Goal: Navigation & Orientation: Find specific page/section

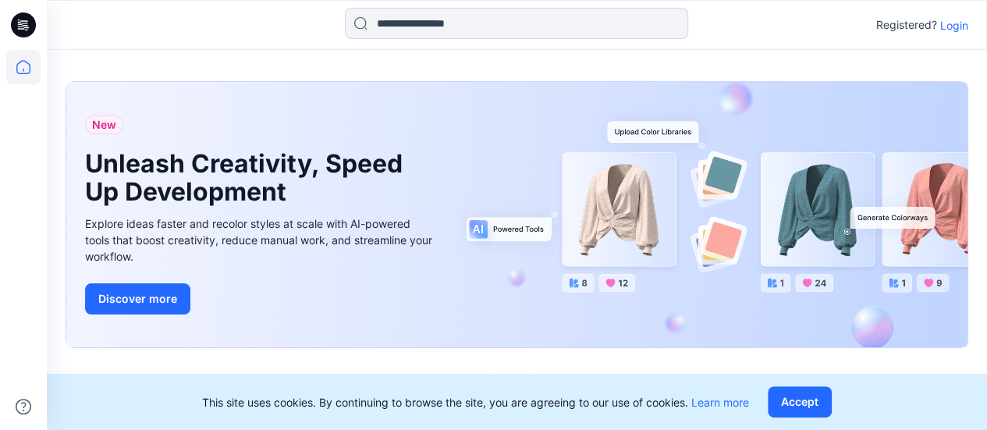
click at [960, 30] on p "Login" at bounding box center [954, 25] width 28 height 16
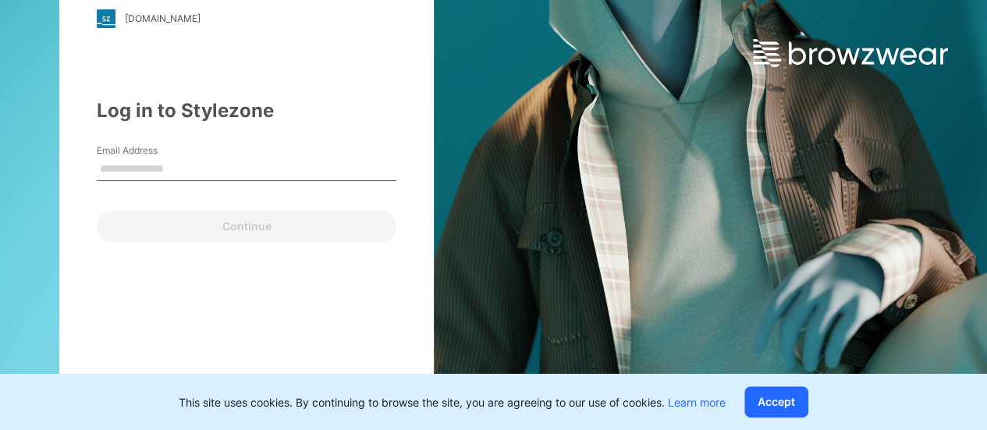
type input "**********"
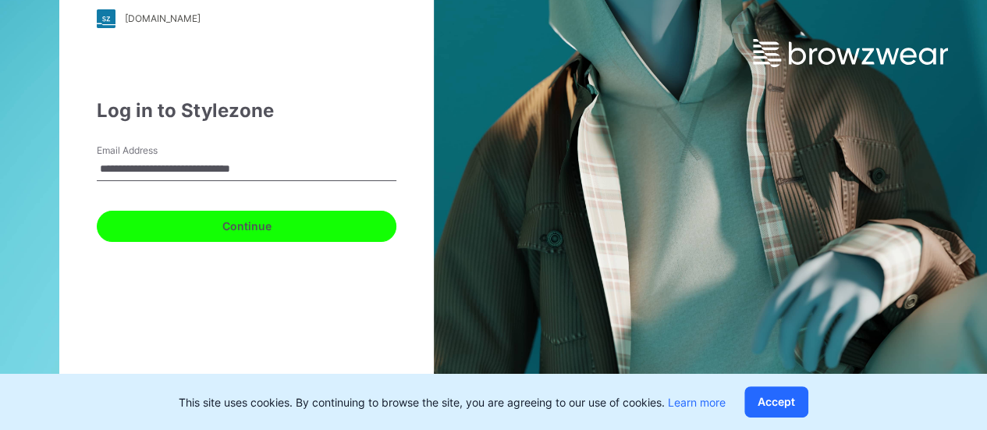
click at [162, 224] on button "Continue" at bounding box center [247, 226] width 300 height 31
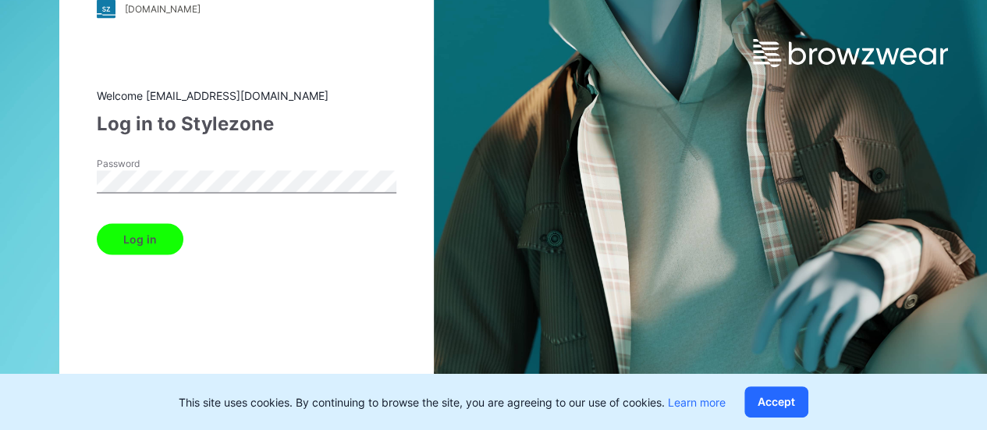
click at [128, 246] on button "Log in" at bounding box center [140, 238] width 87 height 31
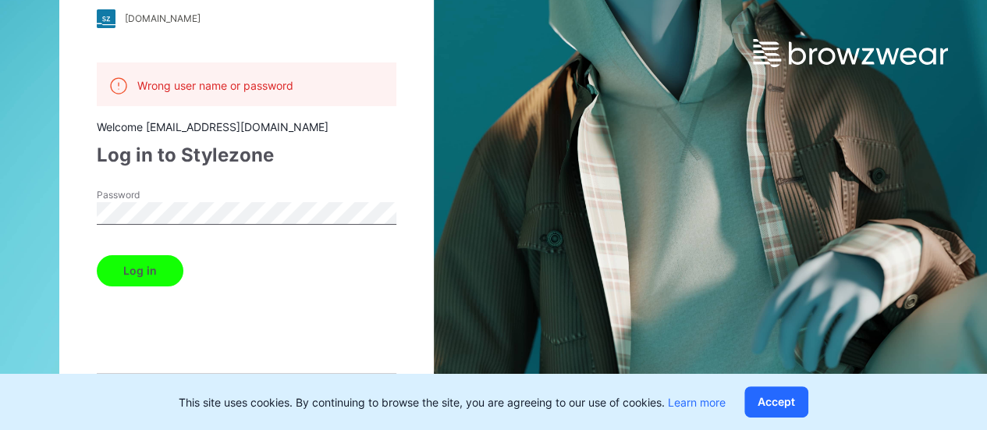
click at [97, 255] on button "Log in" at bounding box center [140, 270] width 87 height 31
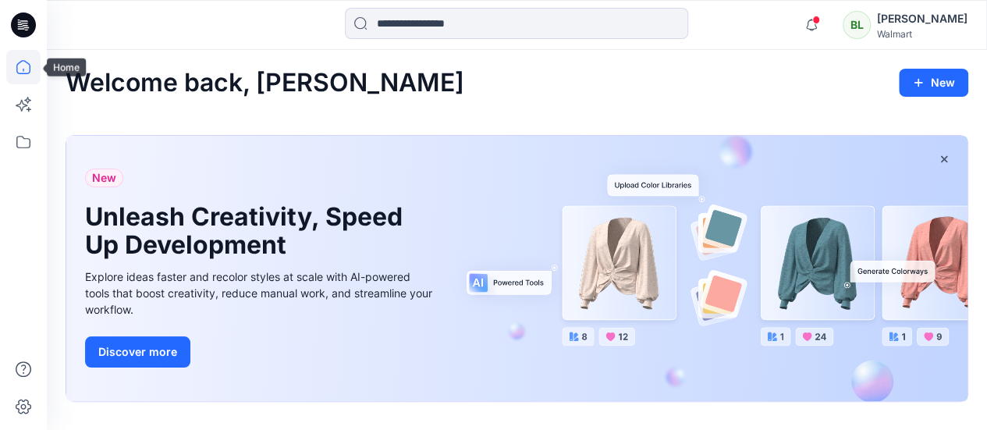
click at [17, 68] on icon at bounding box center [23, 67] width 14 height 14
click at [34, 151] on icon at bounding box center [23, 142] width 34 height 34
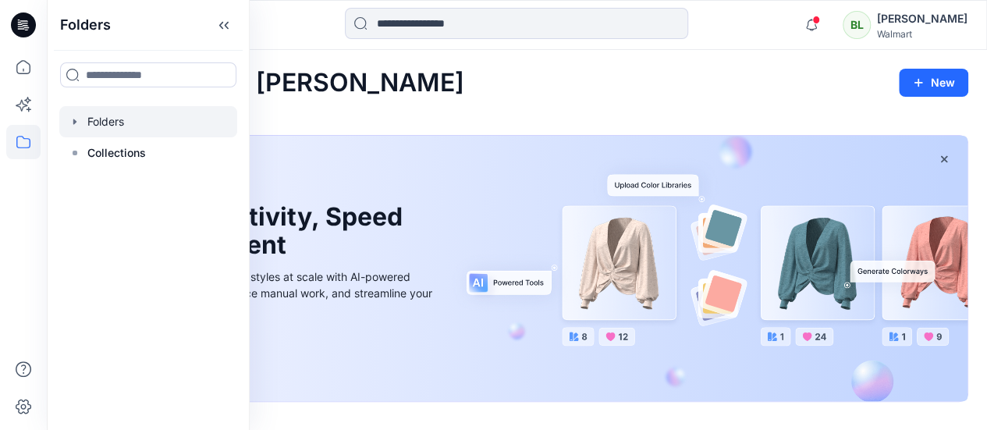
click at [140, 118] on div at bounding box center [148, 121] width 178 height 31
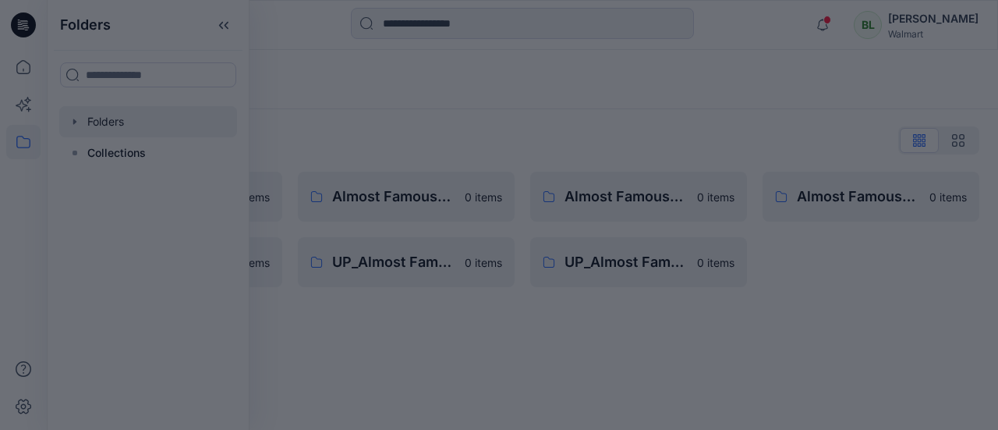
click at [409, 130] on div at bounding box center [499, 215] width 998 height 430
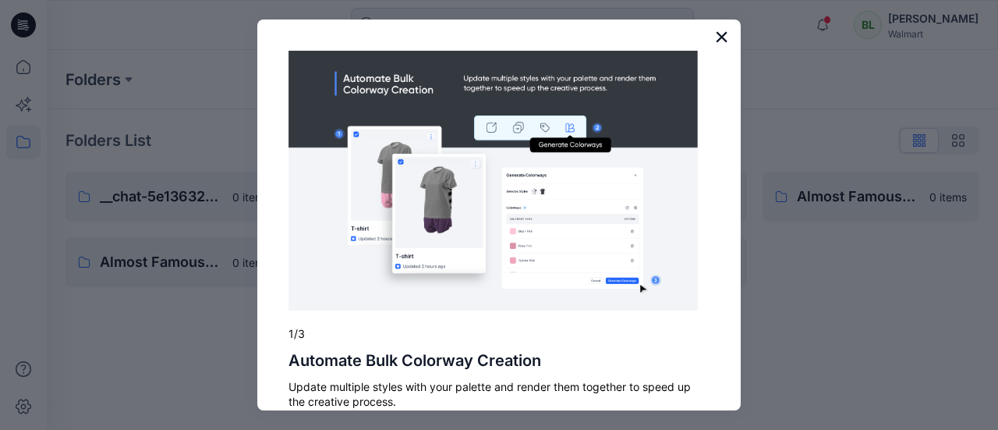
click at [714, 39] on button "×" at bounding box center [721, 36] width 15 height 25
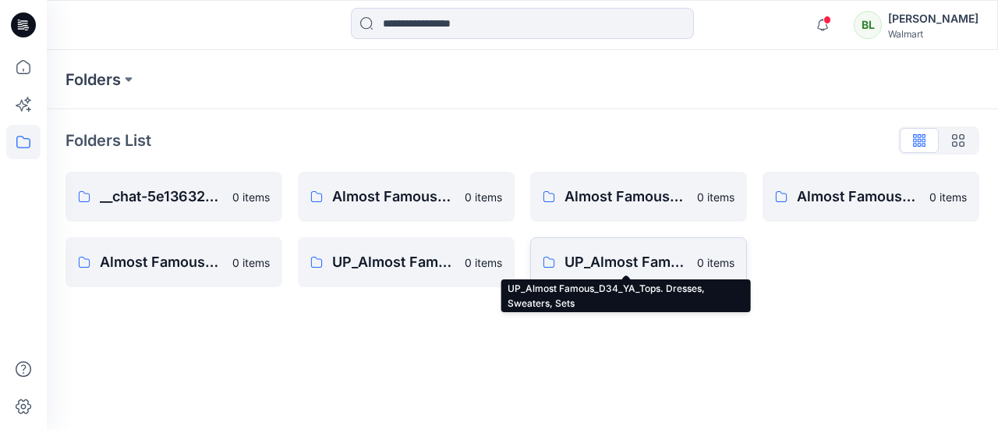
click at [634, 260] on p "UP_Almost Famous_D34_YA_Tops. Dresses, Sweaters, Sets" at bounding box center [626, 262] width 123 height 22
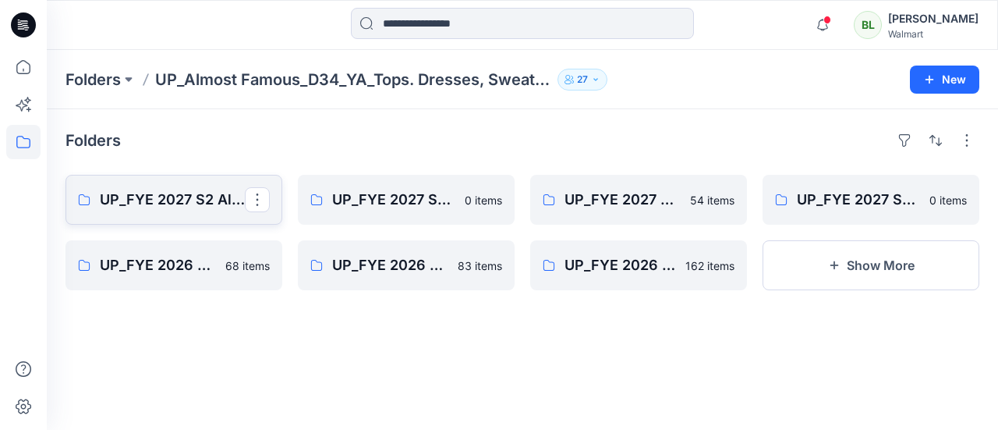
click at [179, 193] on p "UP_FYE 2027 S2 Almost Famous YA Tops, Dresses, Sweaters, Sets" at bounding box center [172, 200] width 145 height 22
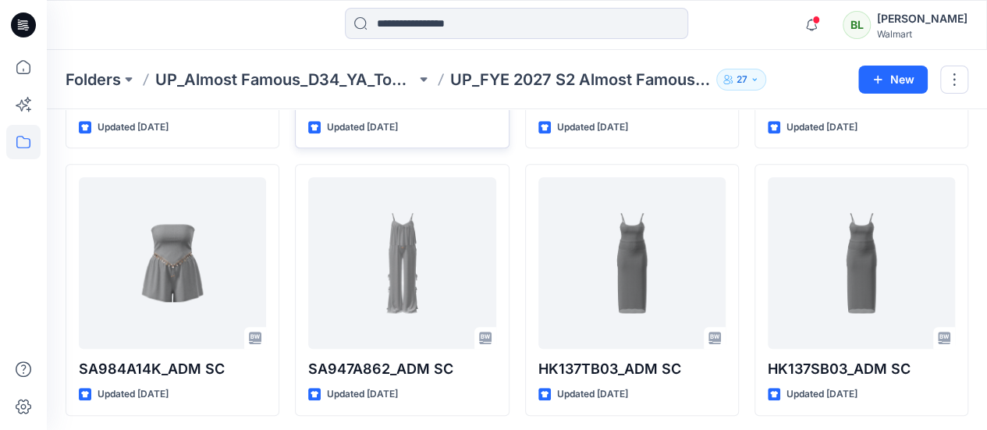
scroll to position [546, 0]
